Goal: Information Seeking & Learning: Compare options

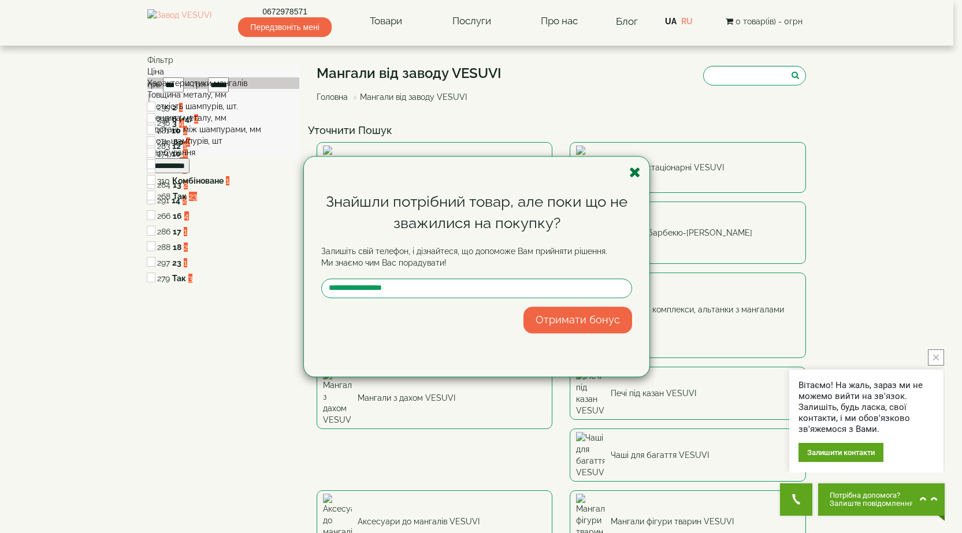
click at [636, 172] on icon "button" at bounding box center [635, 172] width 12 height 14
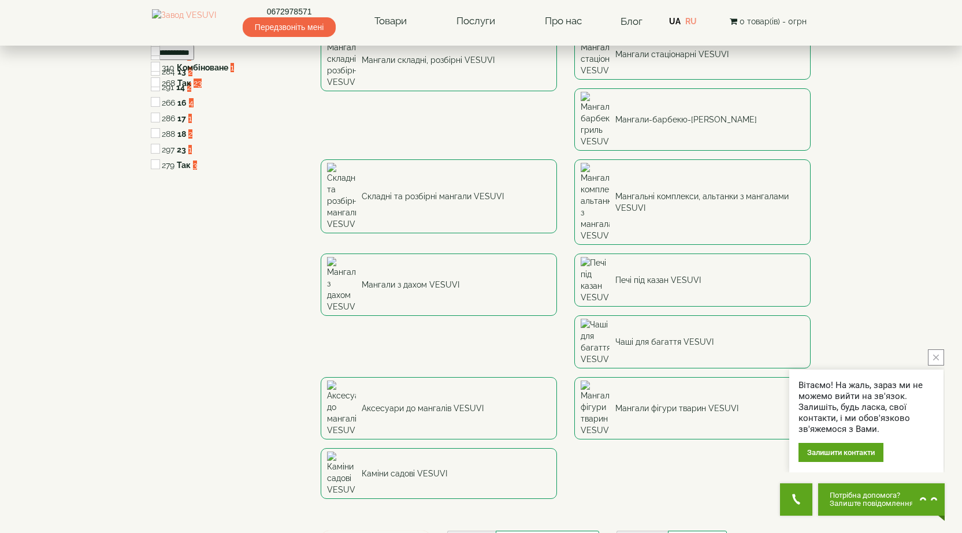
scroll to position [116, 0]
click at [934, 359] on icon "close button" at bounding box center [936, 358] width 6 height 6
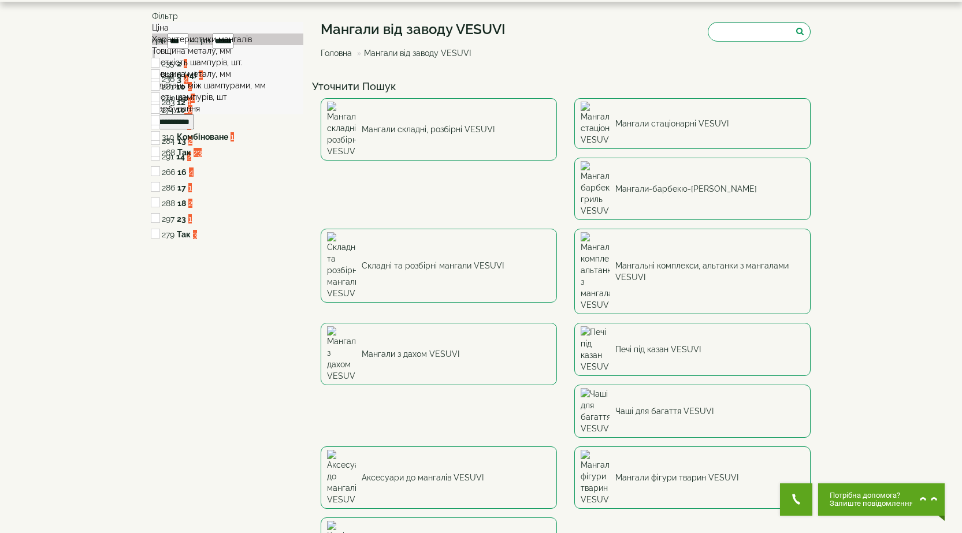
scroll to position [0, 0]
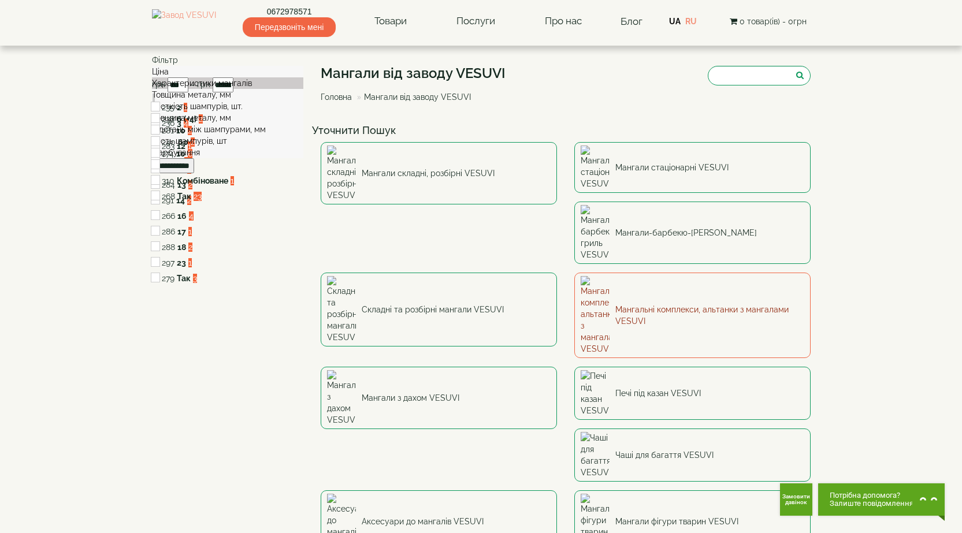
click at [574, 273] on link "Мангальні комплекси, альтанки з мангалами VESUVI" at bounding box center [692, 315] width 236 height 85
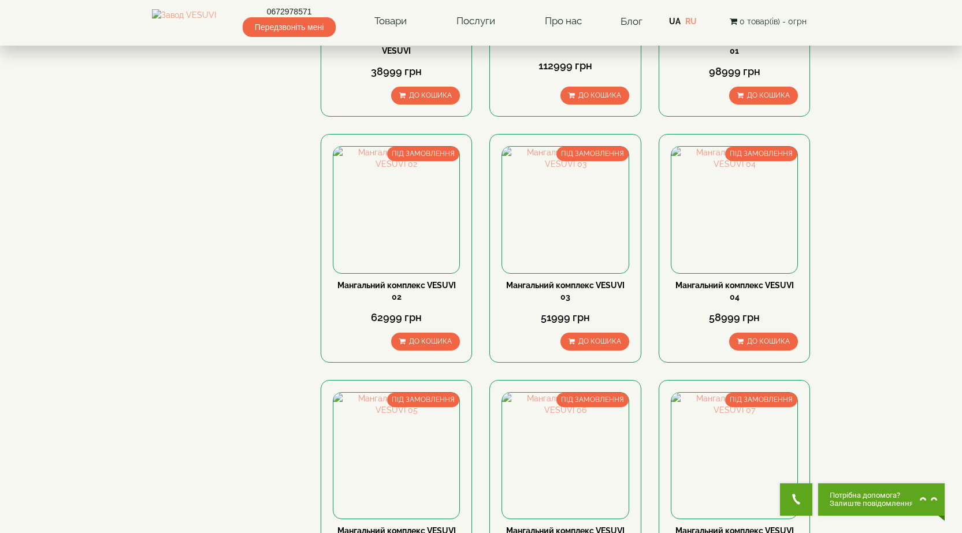
scroll to position [982, 0]
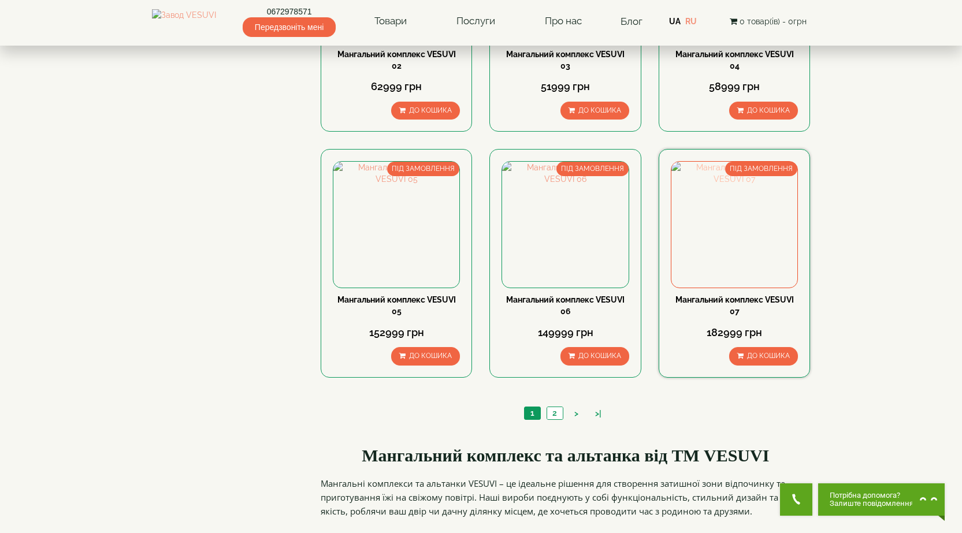
click at [732, 221] on img at bounding box center [734, 225] width 126 height 126
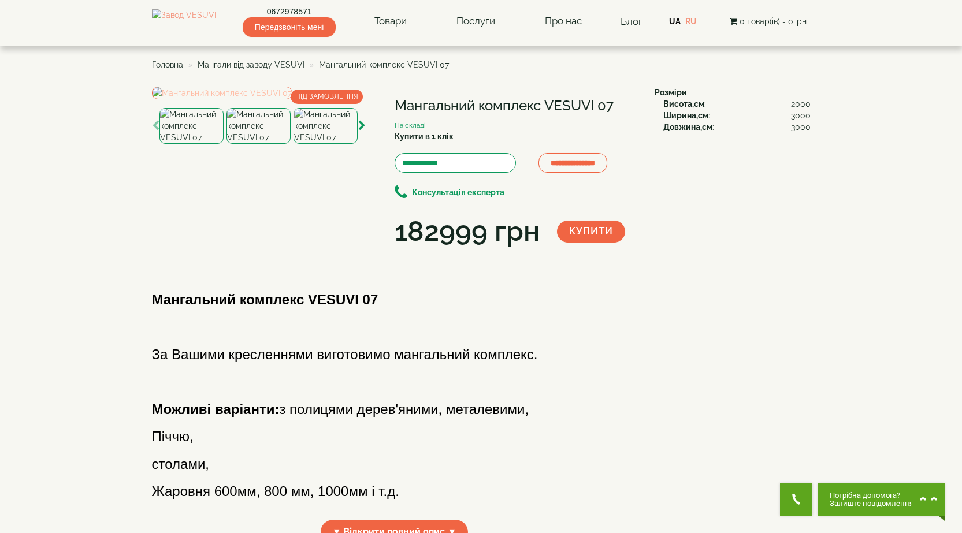
click at [292, 99] on img at bounding box center [222, 93] width 140 height 13
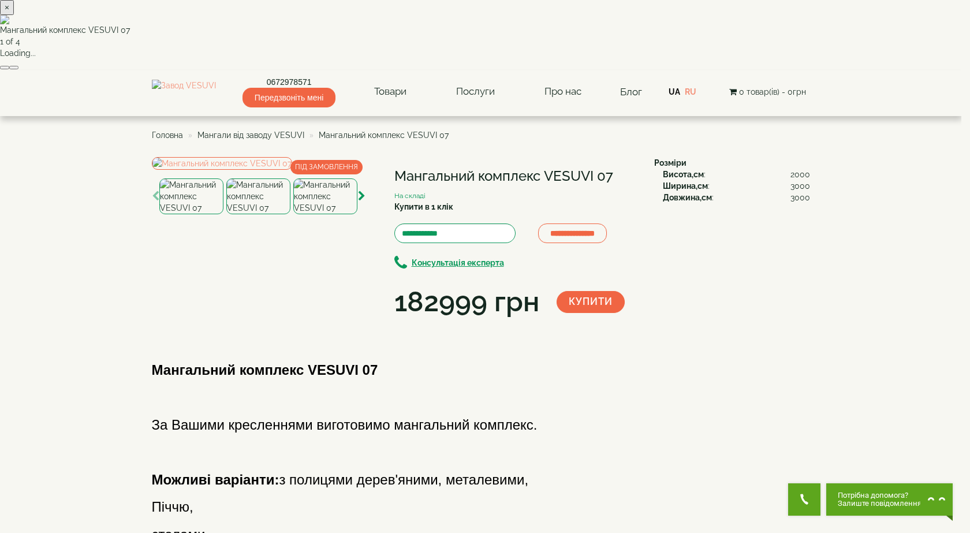
click at [506, 24] on img at bounding box center [481, 19] width 962 height 9
click at [14, 15] on button "×" at bounding box center [7, 7] width 14 height 15
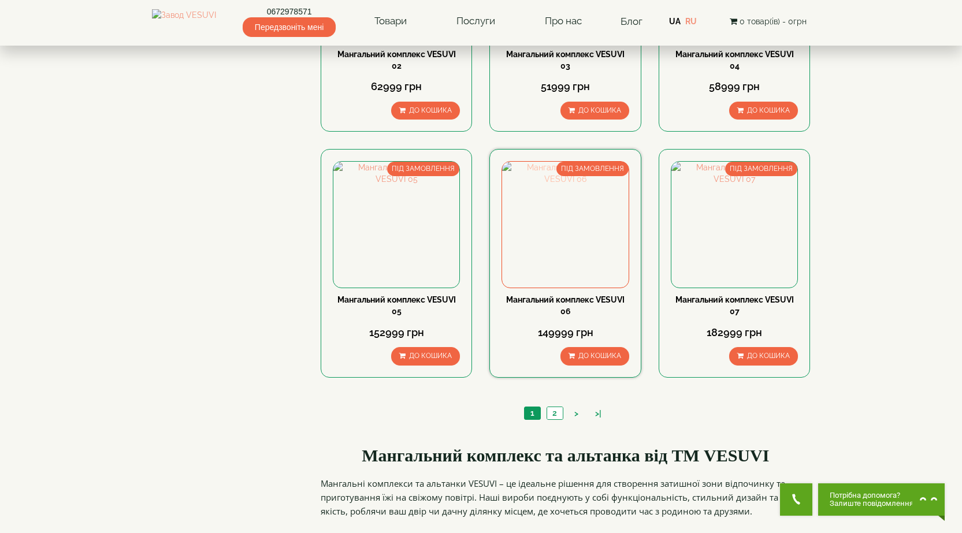
click at [537, 229] on img at bounding box center [565, 225] width 126 height 126
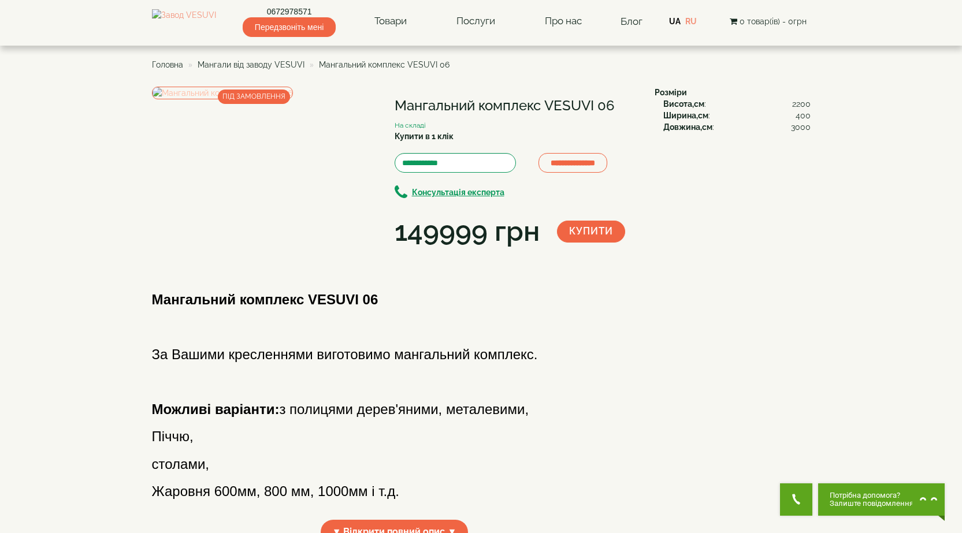
click at [259, 99] on img at bounding box center [222, 93] width 141 height 13
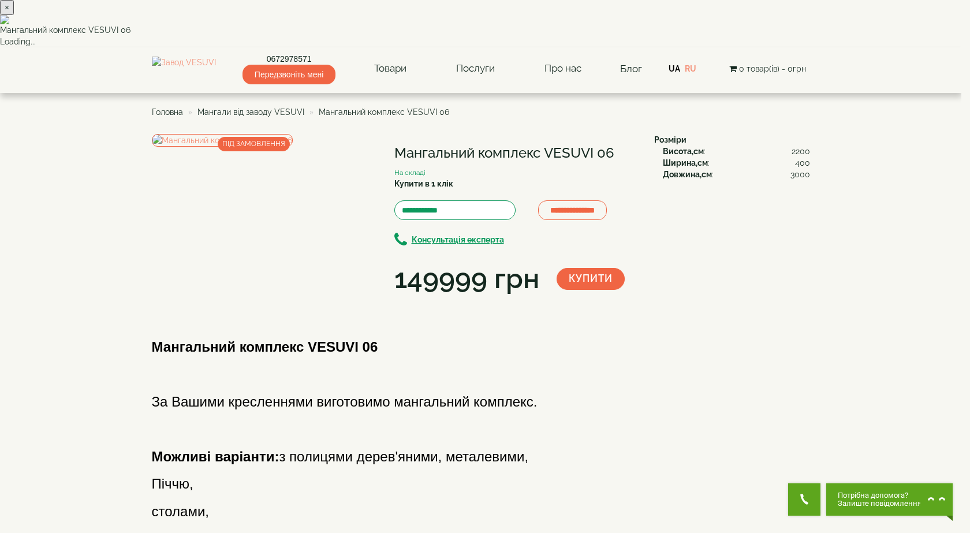
click at [457, 24] on img at bounding box center [481, 19] width 962 height 9
click at [14, 15] on button "×" at bounding box center [7, 7] width 14 height 15
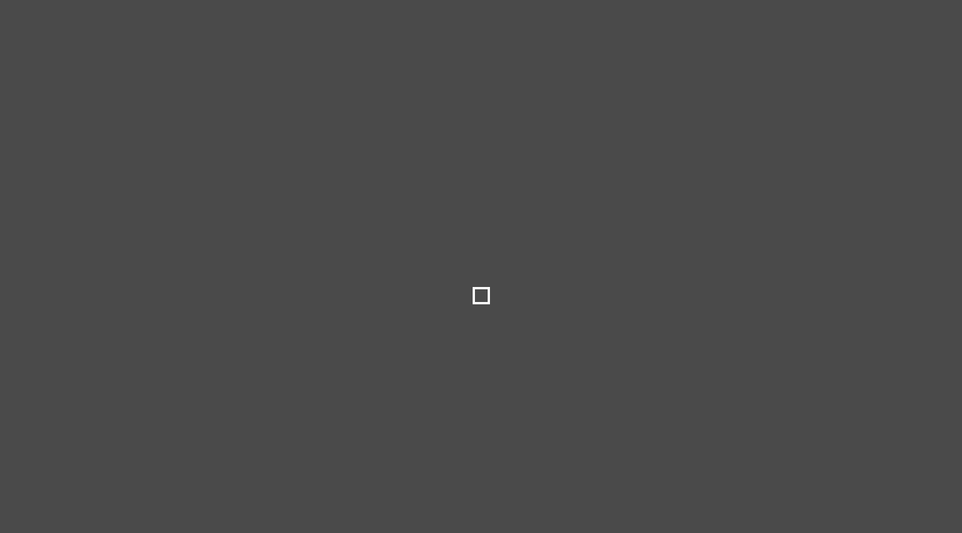
select select
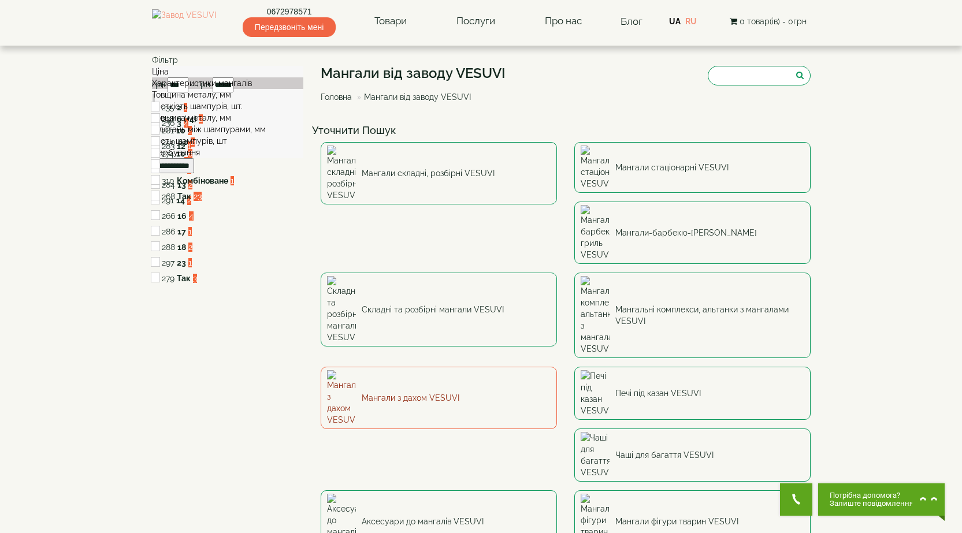
click at [557, 367] on link "Мангали з дахом VESUVI" at bounding box center [439, 398] width 236 height 62
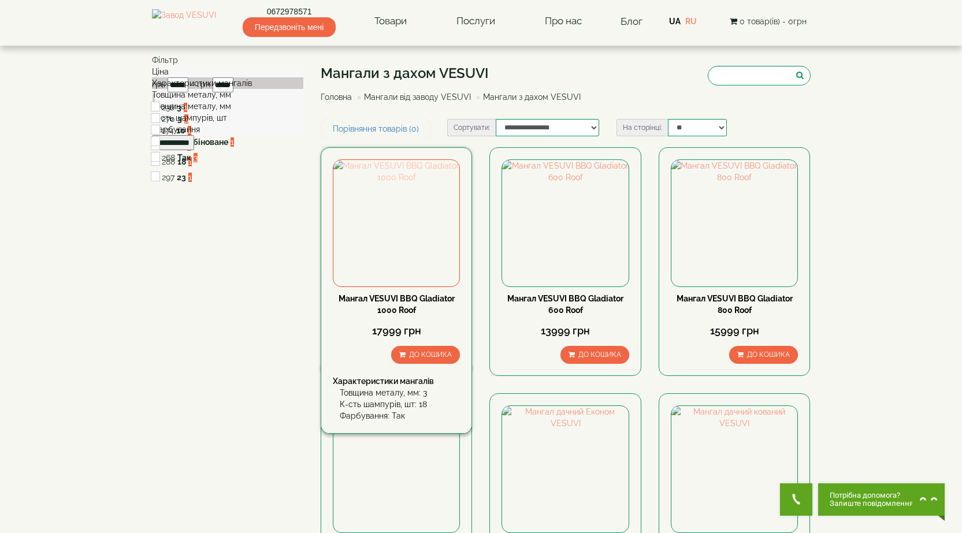
click at [401, 203] on img at bounding box center [396, 223] width 126 height 126
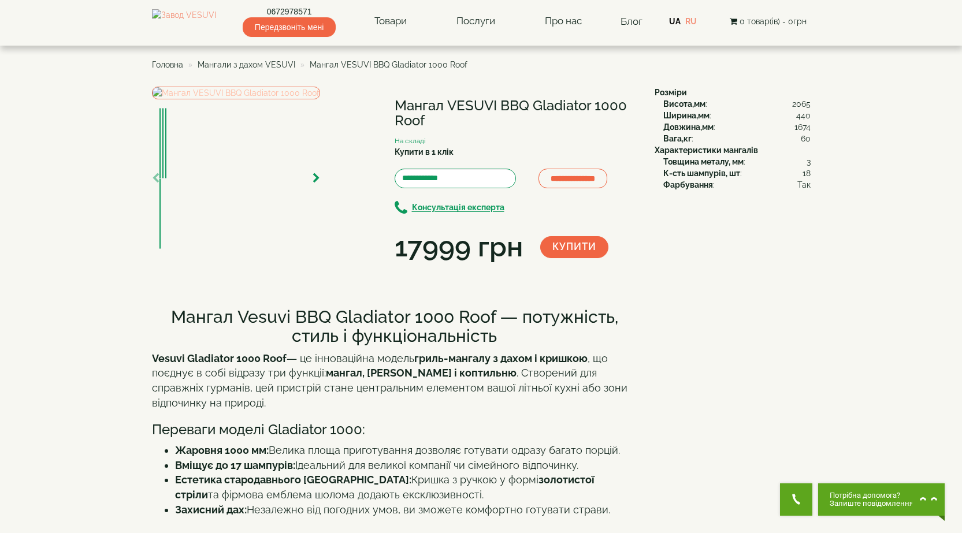
click at [278, 99] on img at bounding box center [236, 93] width 168 height 13
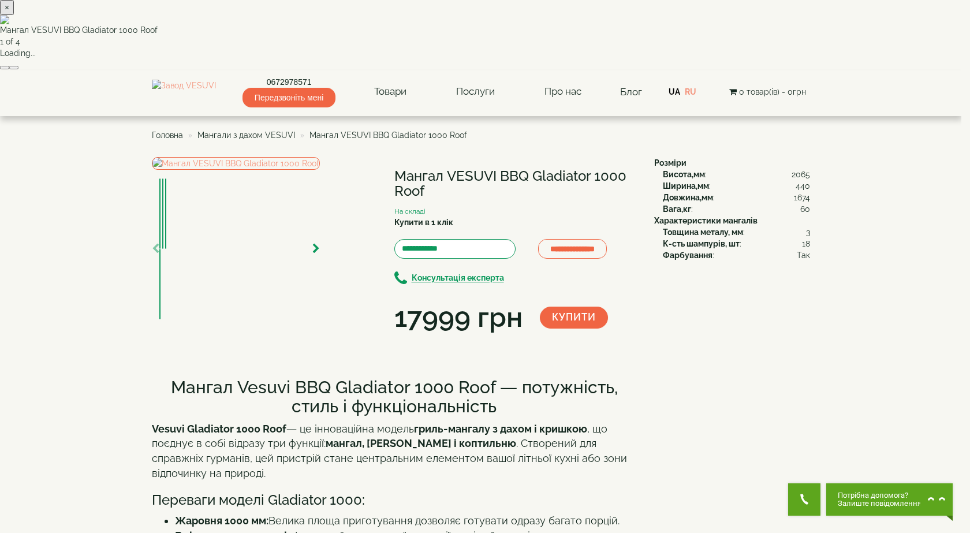
click at [500, 24] on img at bounding box center [481, 19] width 962 height 9
click at [499, 24] on img at bounding box center [481, 19] width 962 height 9
click at [14, 15] on button "×" at bounding box center [7, 7] width 14 height 15
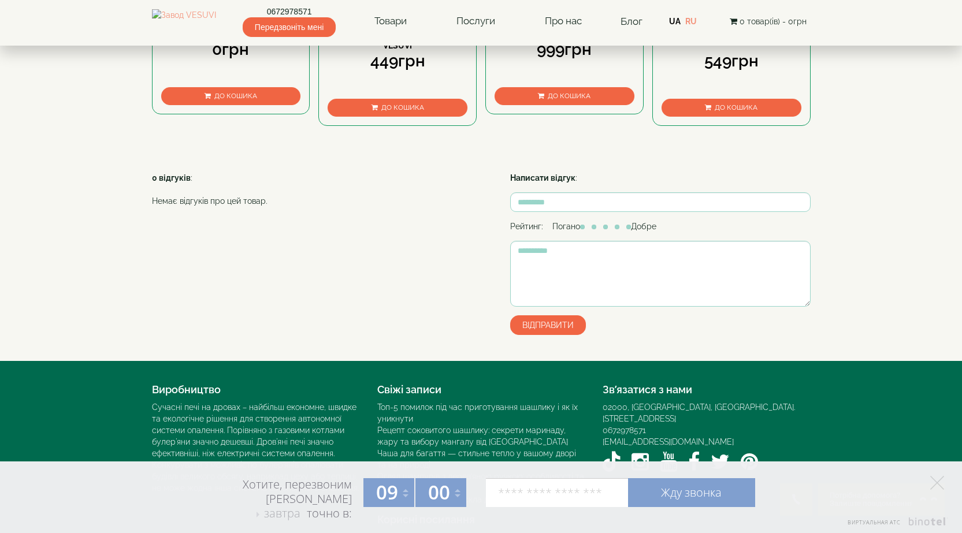
scroll to position [809, 0]
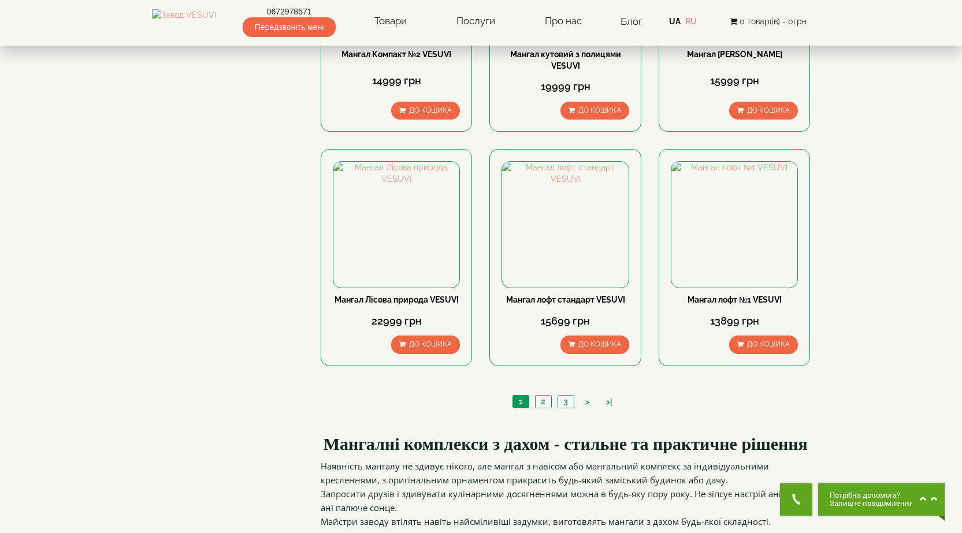
scroll to position [1213, 0]
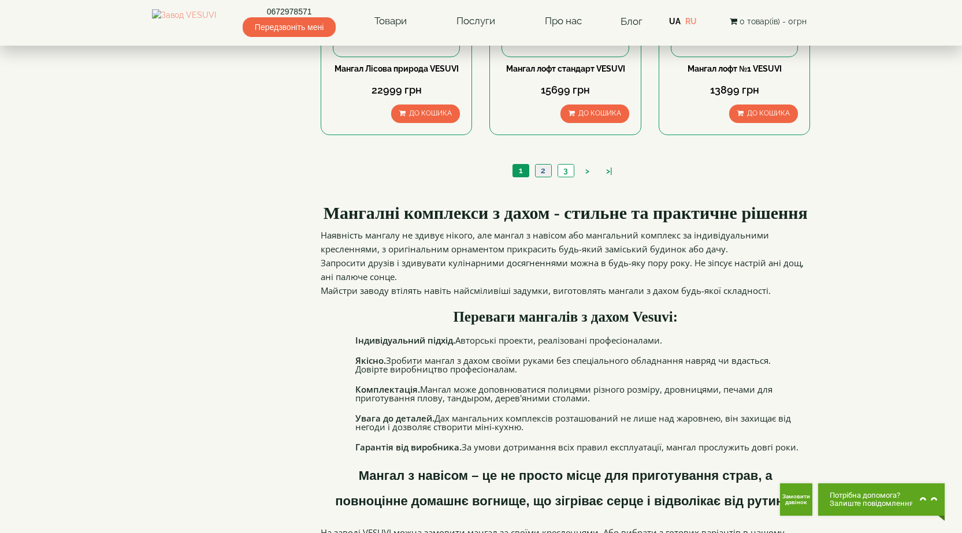
click at [542, 172] on link "2" at bounding box center [543, 171] width 16 height 12
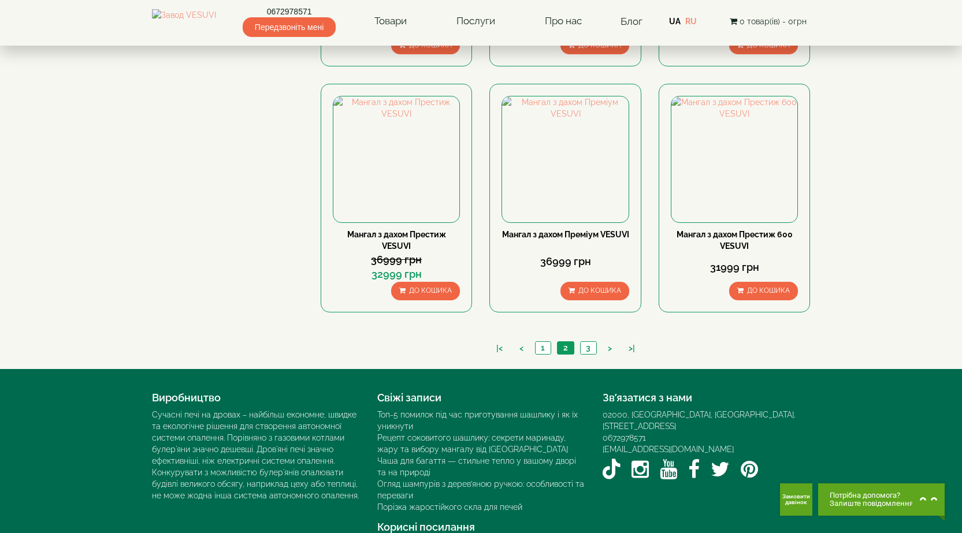
scroll to position [1040, 0]
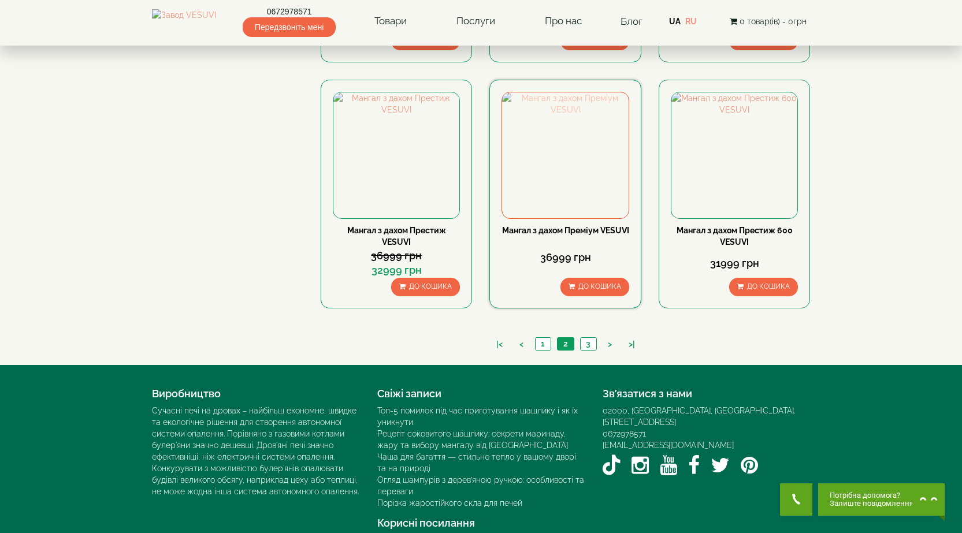
click at [562, 162] on img at bounding box center [565, 155] width 126 height 126
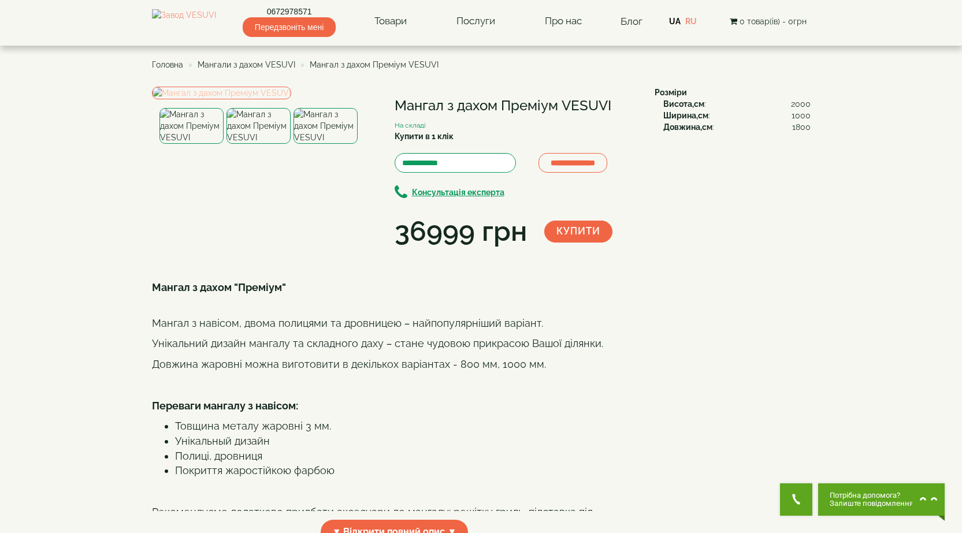
click at [257, 99] on img at bounding box center [221, 93] width 139 height 13
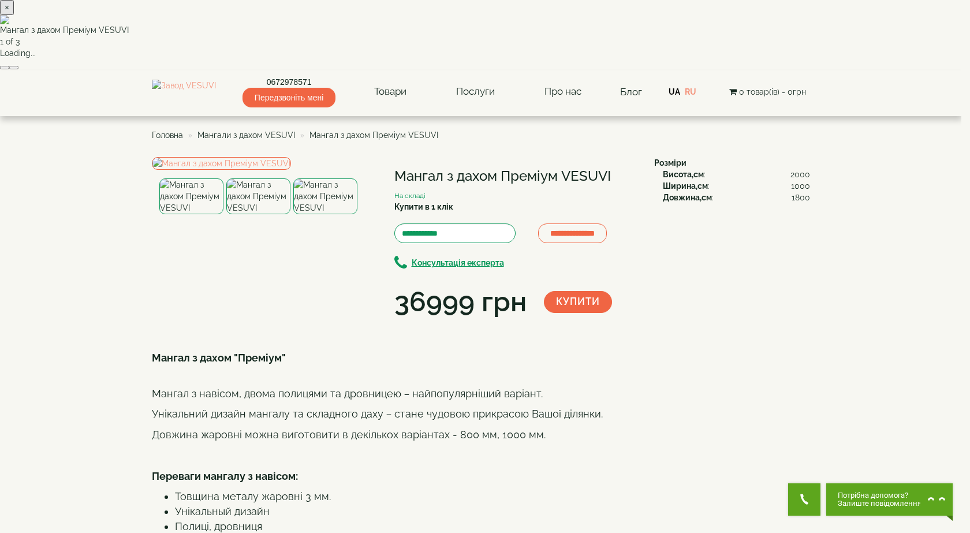
click at [500, 24] on img at bounding box center [481, 19] width 962 height 9
click at [14, 15] on button "×" at bounding box center [7, 7] width 14 height 15
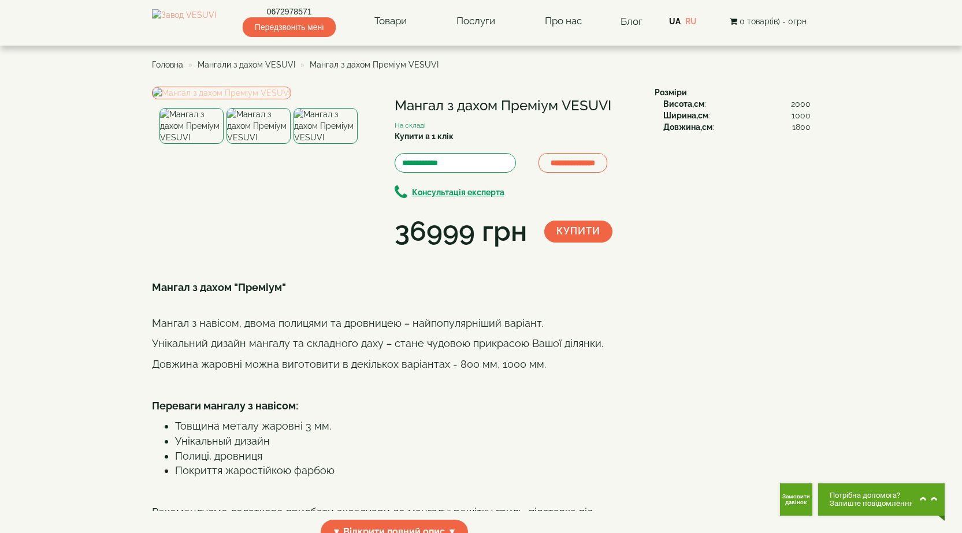
click at [262, 99] on img at bounding box center [221, 93] width 139 height 13
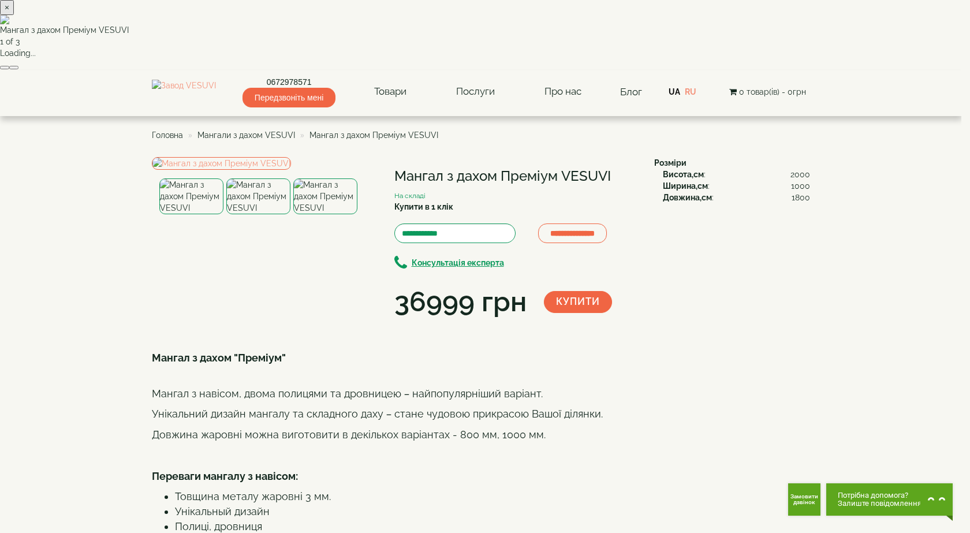
click at [575, 24] on img at bounding box center [481, 19] width 962 height 9
click at [505, 24] on img at bounding box center [481, 19] width 962 height 9
click at [531, 24] on img at bounding box center [481, 19] width 962 height 9
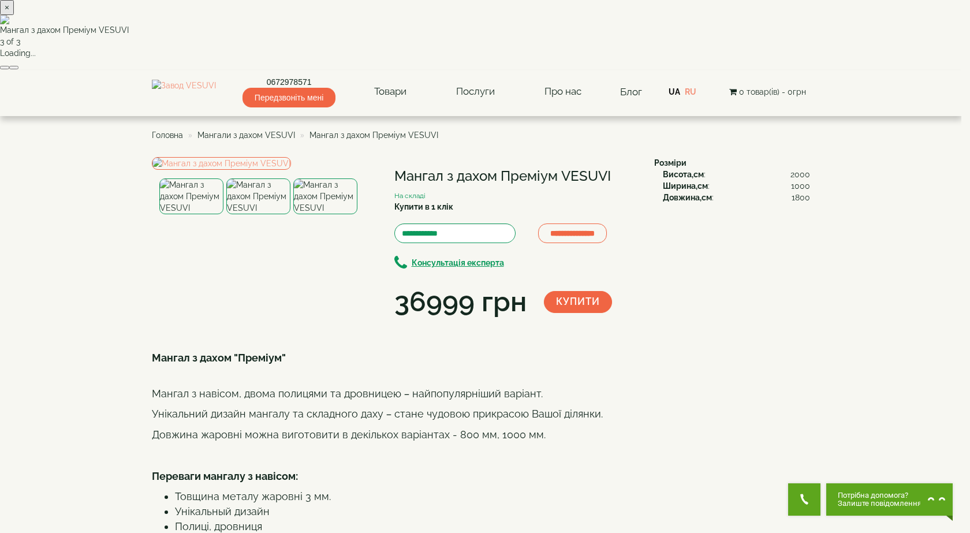
click at [14, 15] on button "×" at bounding box center [7, 7] width 14 height 15
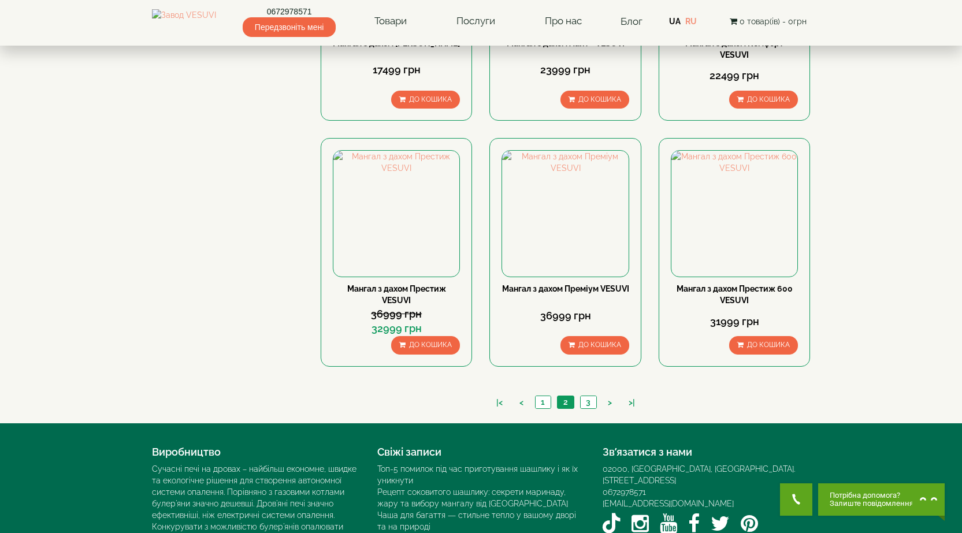
scroll to position [982, 0]
click at [587, 398] on link "3" at bounding box center [588, 402] width 16 height 12
